Goal: Task Accomplishment & Management: Manage account settings

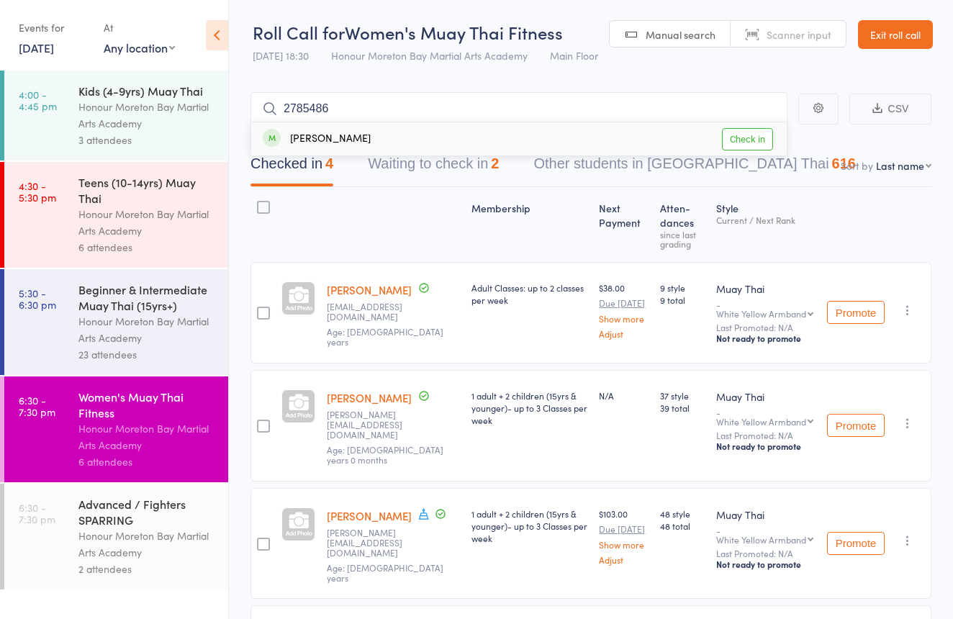
click at [912, 23] on link "Exit roll call" at bounding box center [895, 34] width 75 height 29
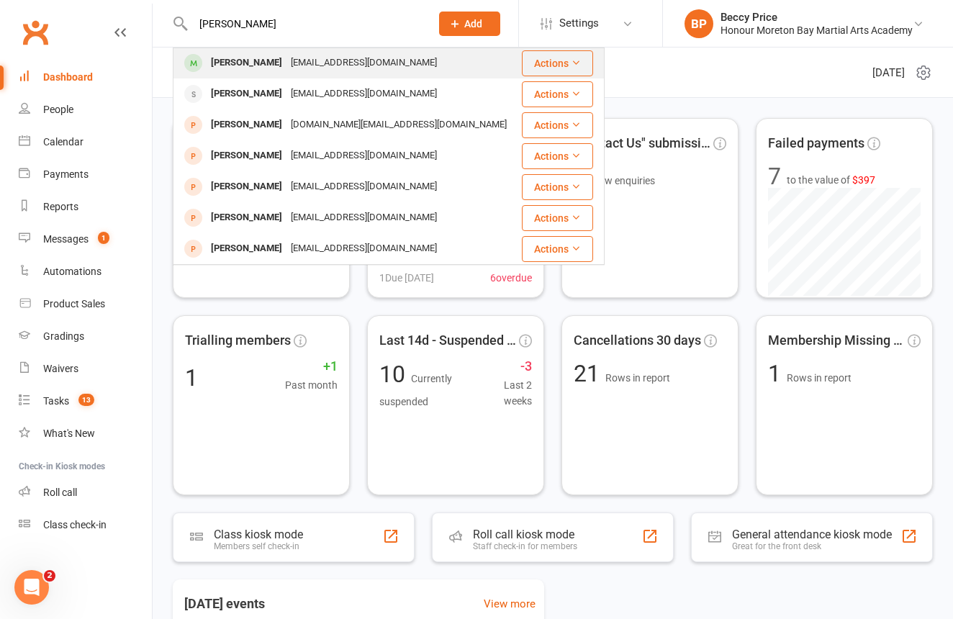
type input "[PERSON_NAME]"
click at [286, 66] on div "Clairepblake@gmail.com" at bounding box center [363, 63] width 155 height 21
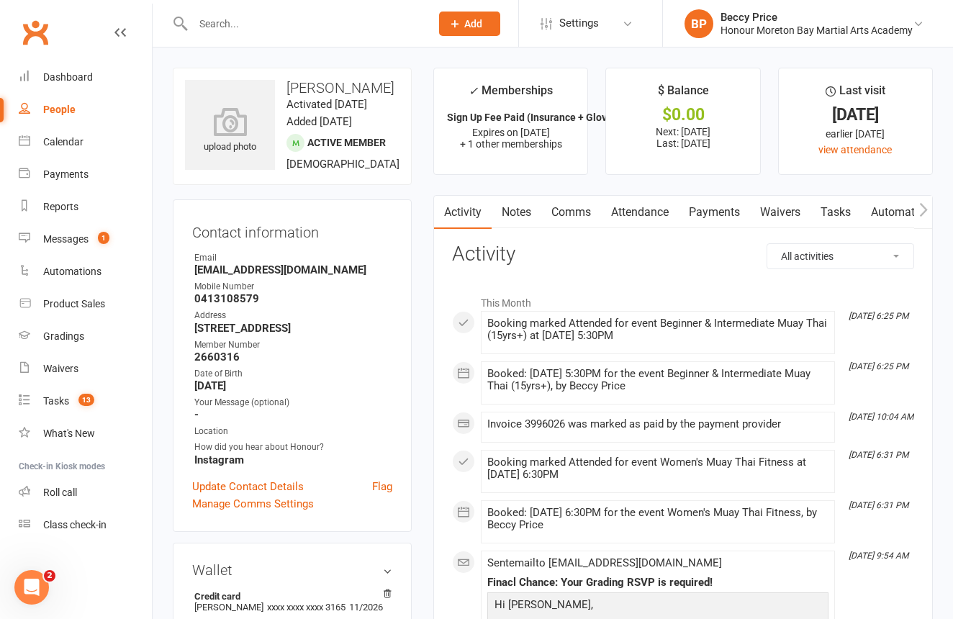
click at [768, 204] on link "Waivers" at bounding box center [780, 212] width 60 height 33
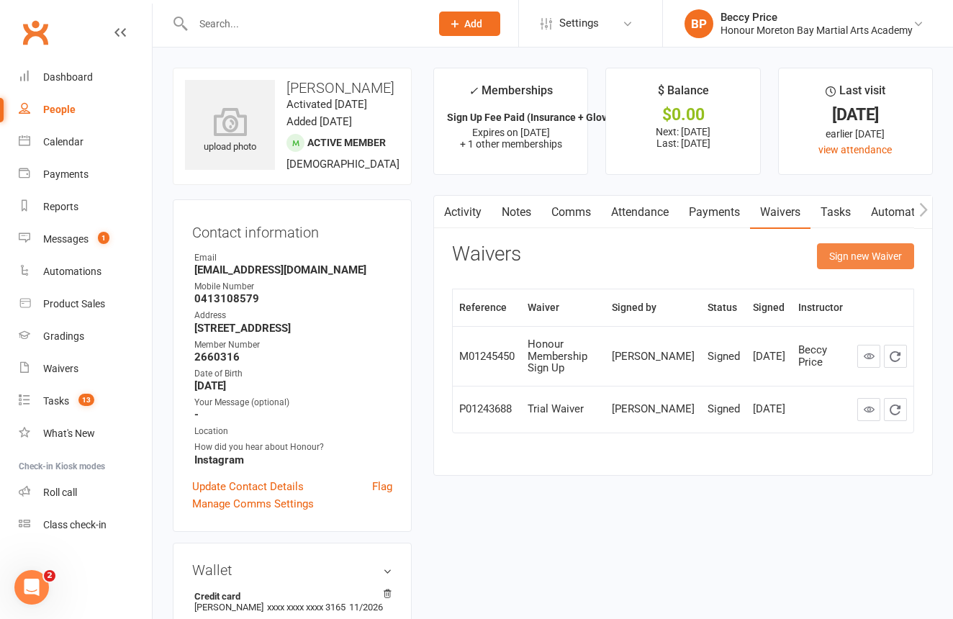
click at [851, 258] on button "Sign new Waiver" at bounding box center [865, 256] width 97 height 26
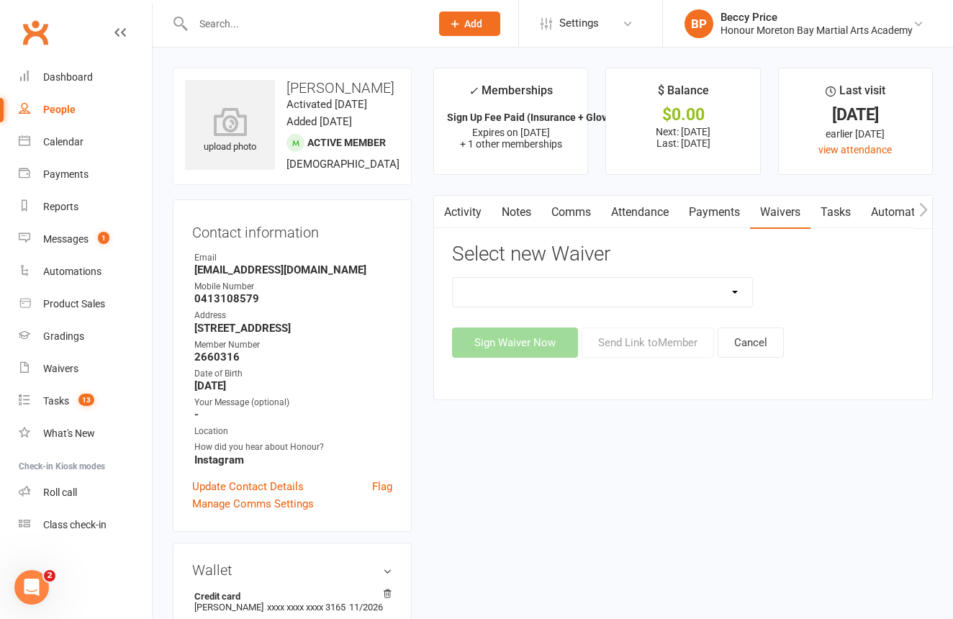
select select "12144"
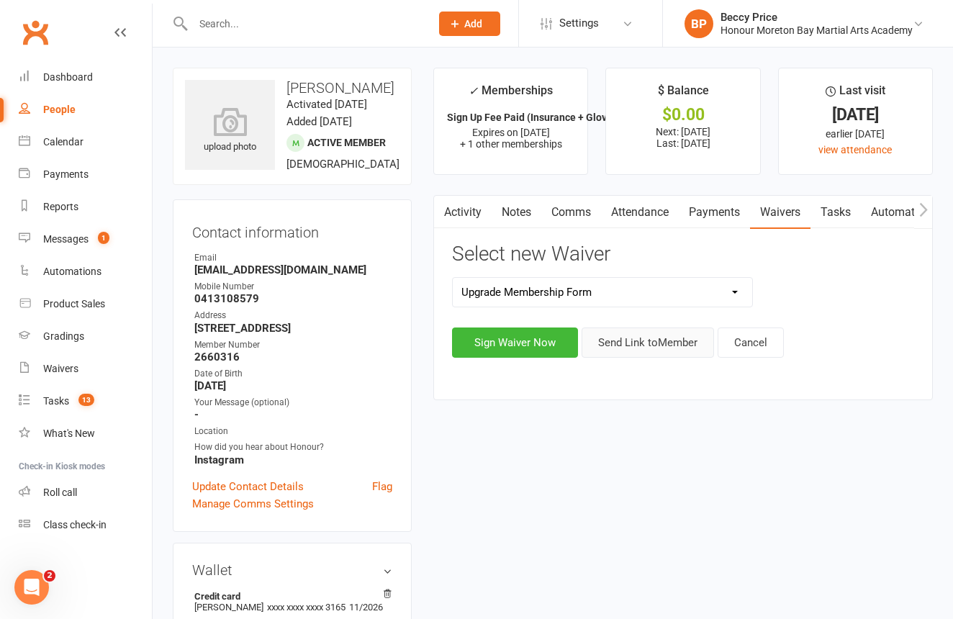
click at [641, 336] on button "Send Link to Member" at bounding box center [648, 343] width 132 height 30
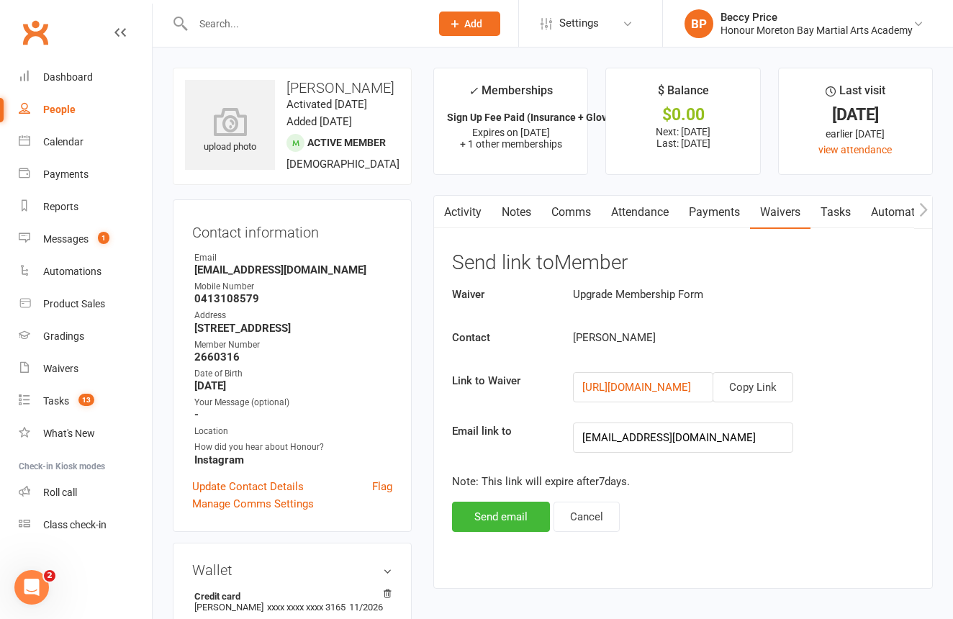
click at [574, 215] on link "Comms" at bounding box center [571, 212] width 60 height 33
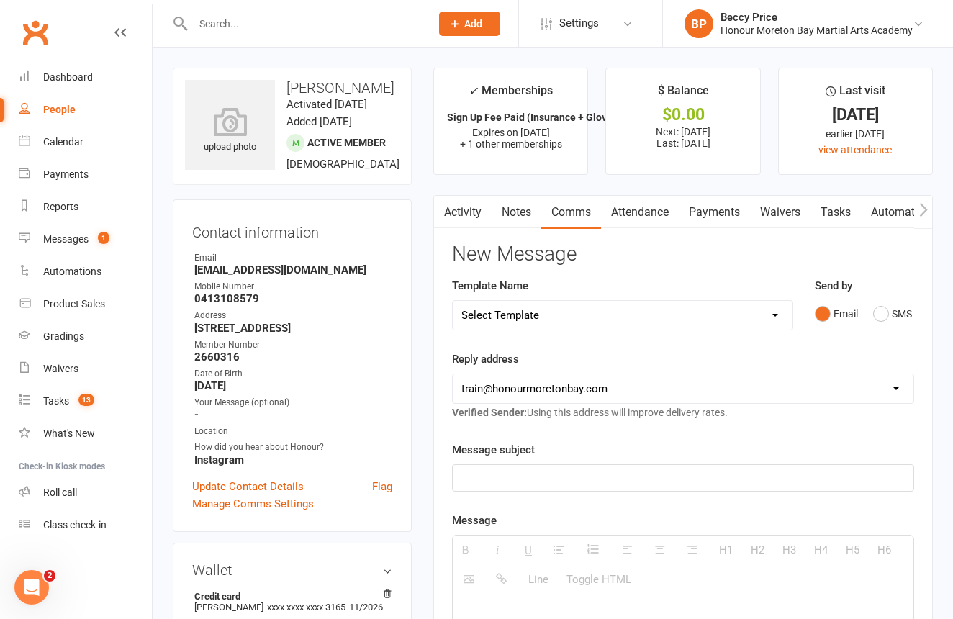
click at [791, 209] on link "Waivers" at bounding box center [780, 212] width 60 height 33
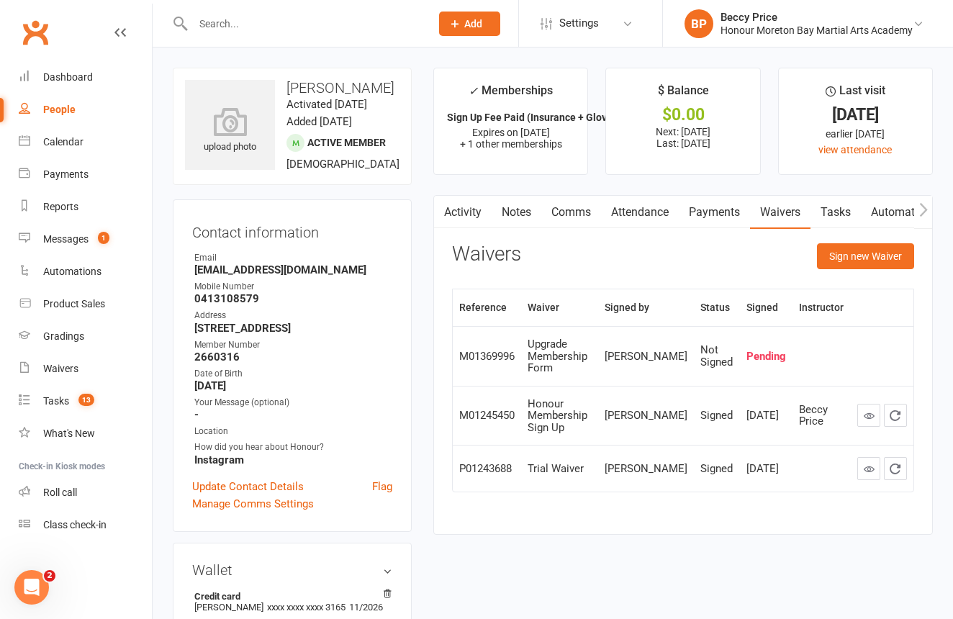
drag, startPoint x: 829, startPoint y: 242, endPoint x: 844, endPoint y: 257, distance: 21.9
click at [829, 243] on button "Sign new Waiver" at bounding box center [865, 256] width 97 height 26
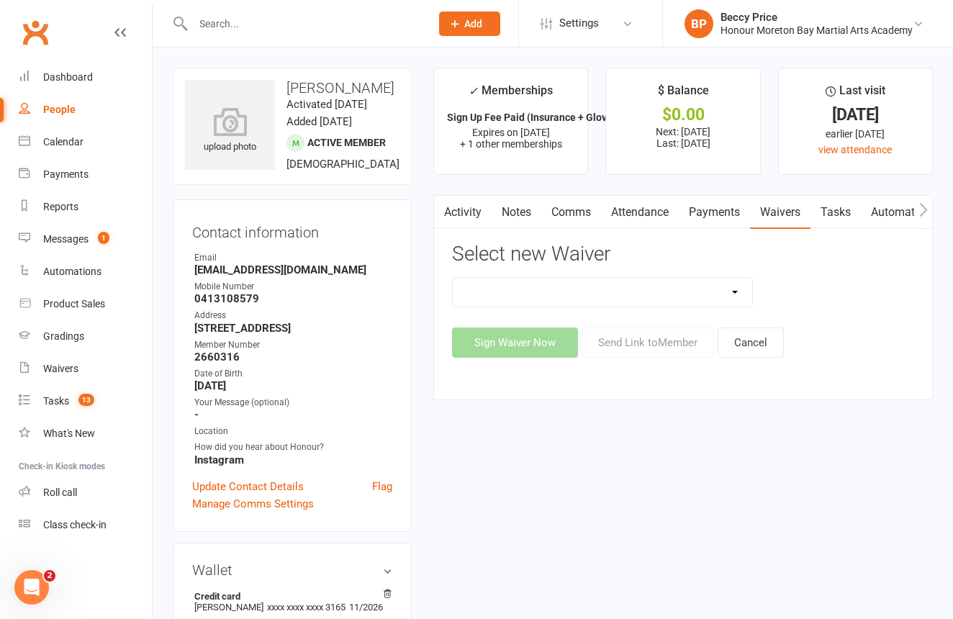
select select "12144"
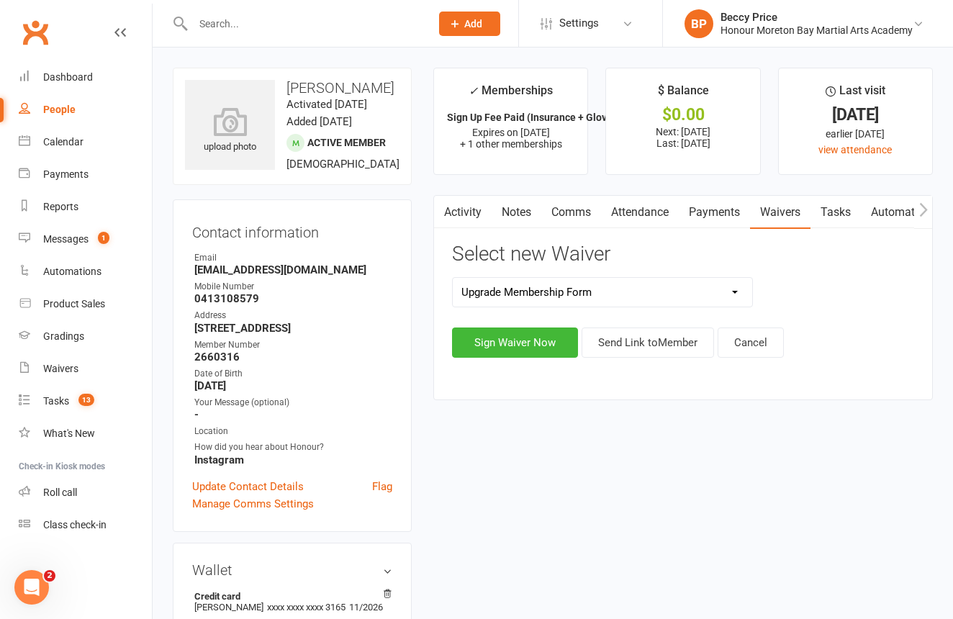
click at [654, 347] on button "Send Link to Member" at bounding box center [648, 343] width 132 height 30
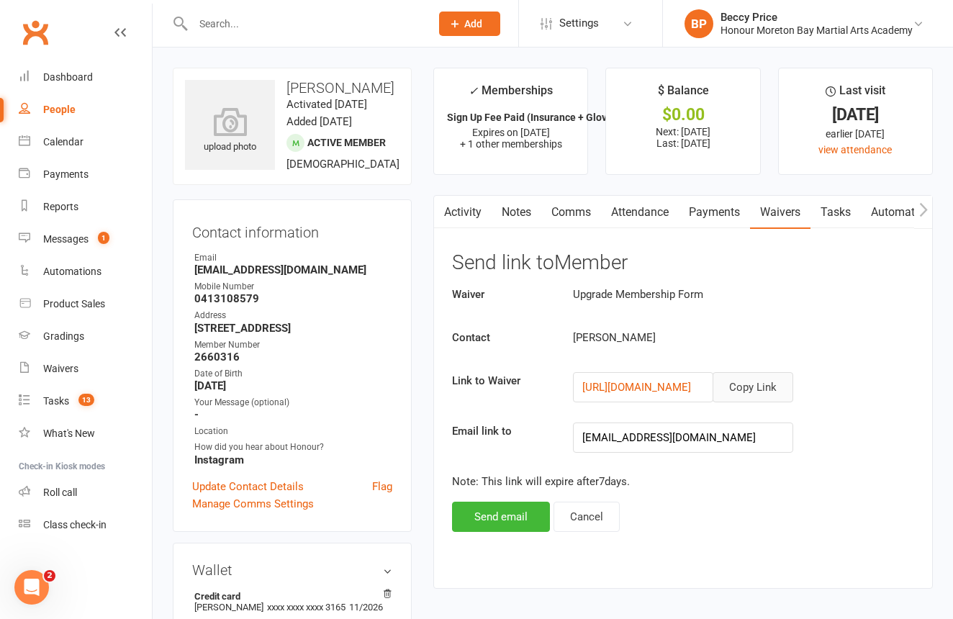
click at [782, 380] on button "Copy Link" at bounding box center [753, 387] width 81 height 30
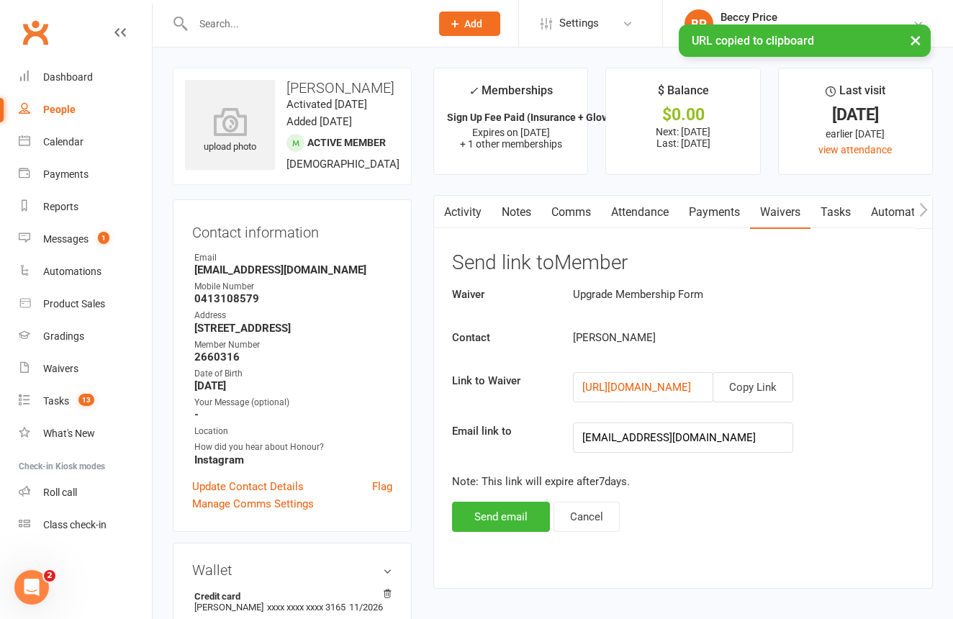
click at [581, 225] on link "Comms" at bounding box center [571, 212] width 60 height 33
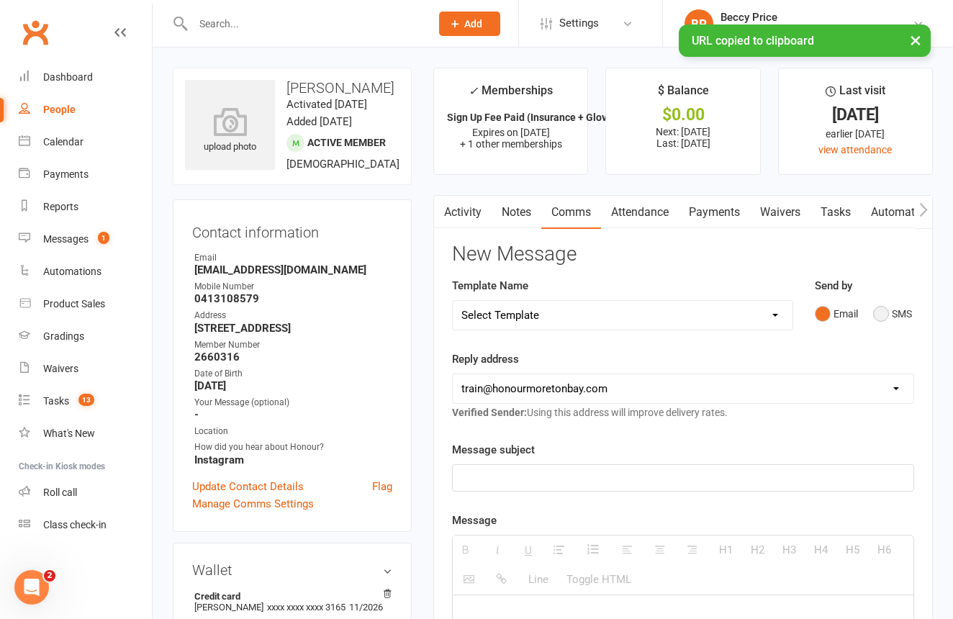
click at [890, 314] on button "SMS" at bounding box center [892, 313] width 39 height 27
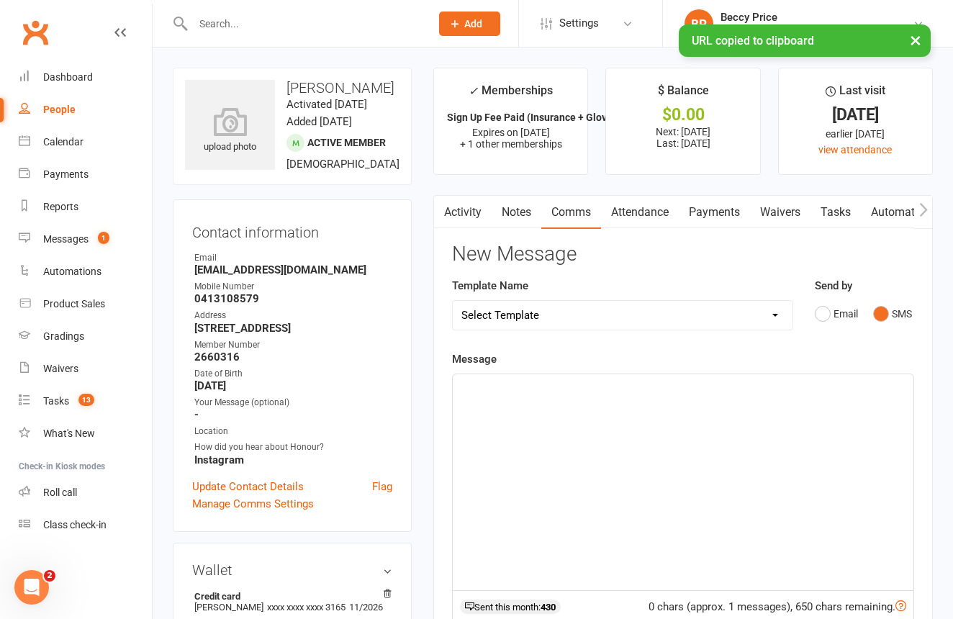
click at [830, 394] on p at bounding box center [682, 390] width 443 height 17
paste div
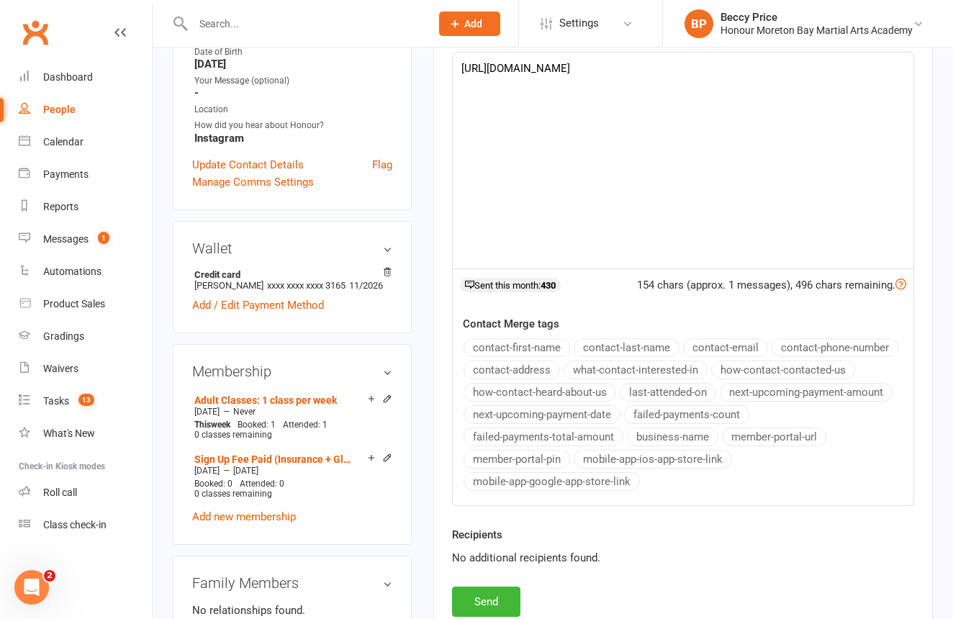
scroll to position [322, 0]
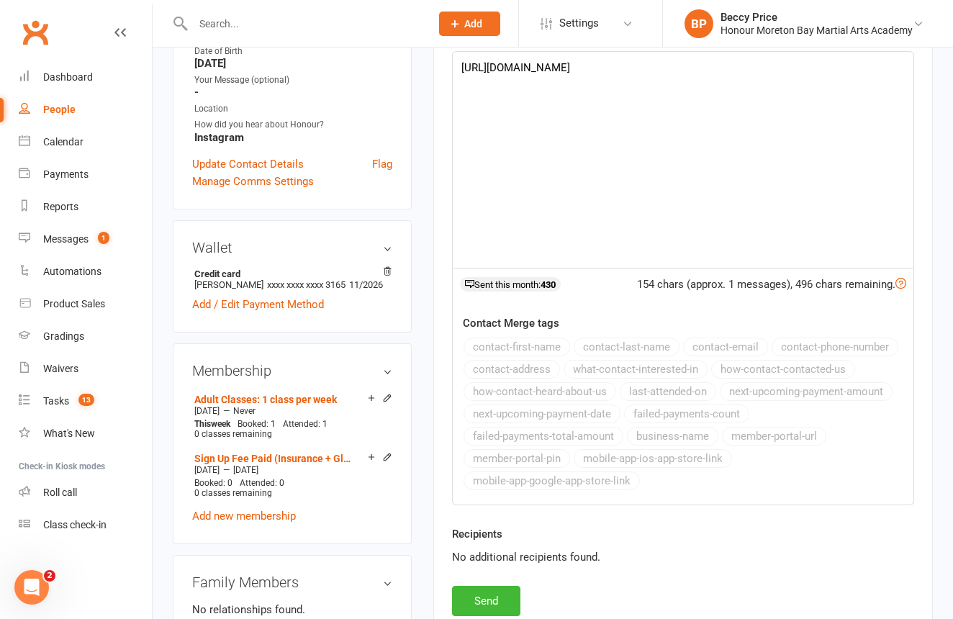
click at [510, 592] on button "Send" at bounding box center [486, 601] width 68 height 30
